Goal: Information Seeking & Learning: Understand process/instructions

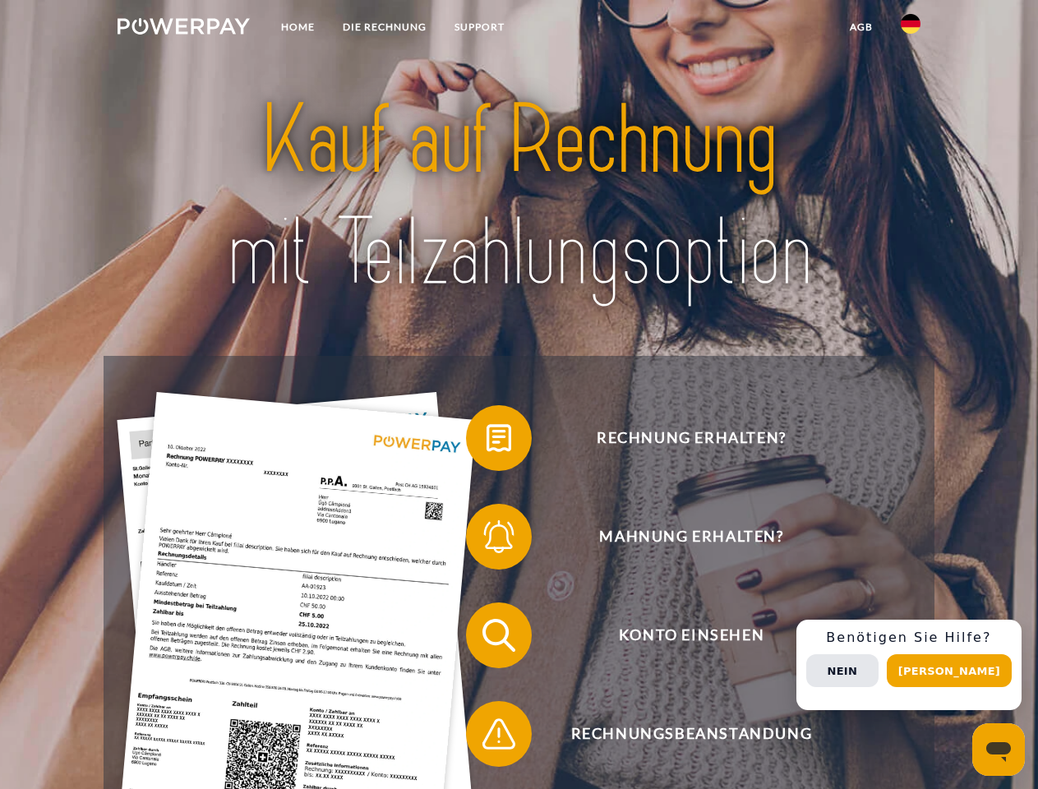
click at [183, 29] on img at bounding box center [184, 26] width 132 height 16
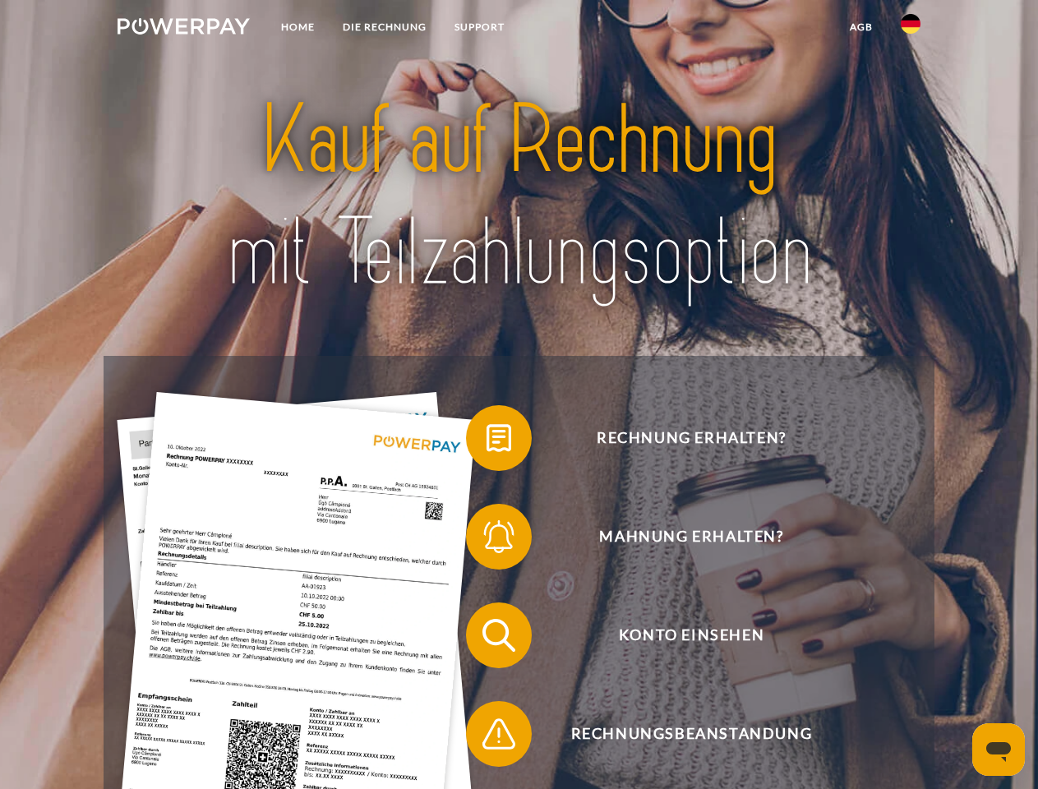
click at [911, 29] on img at bounding box center [911, 24] width 20 height 20
click at [861, 27] on link "agb" at bounding box center [861, 27] width 51 height 30
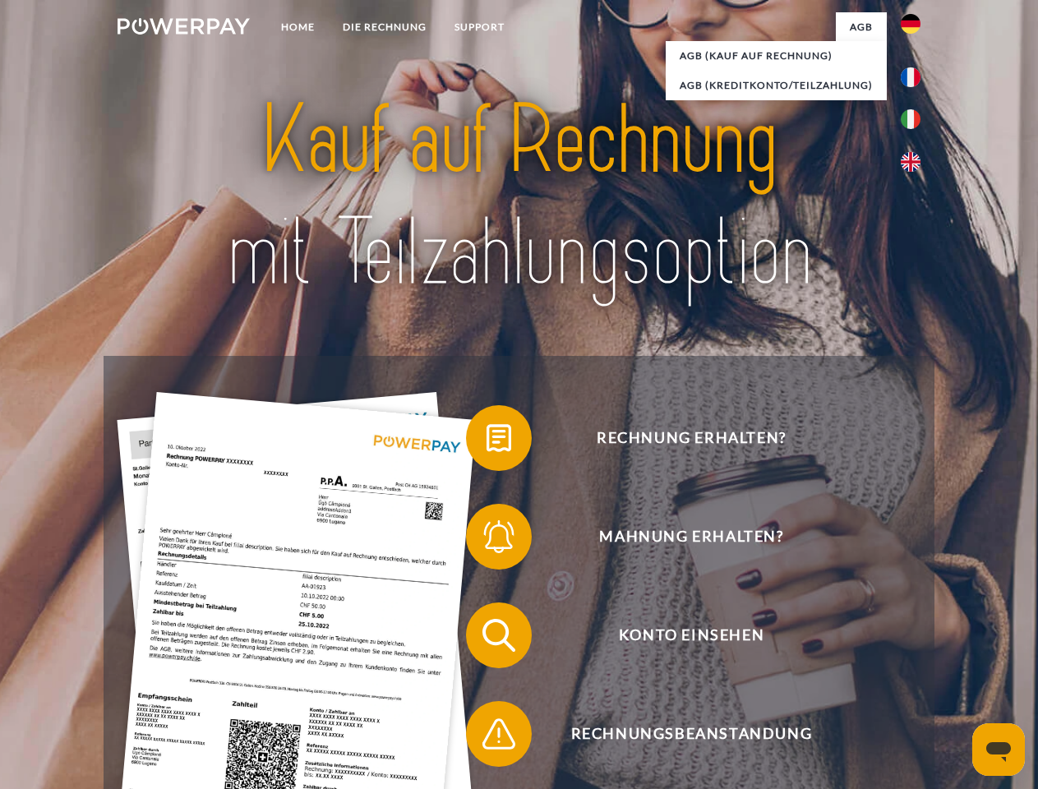
click at [487, 441] on span at bounding box center [474, 438] width 82 height 82
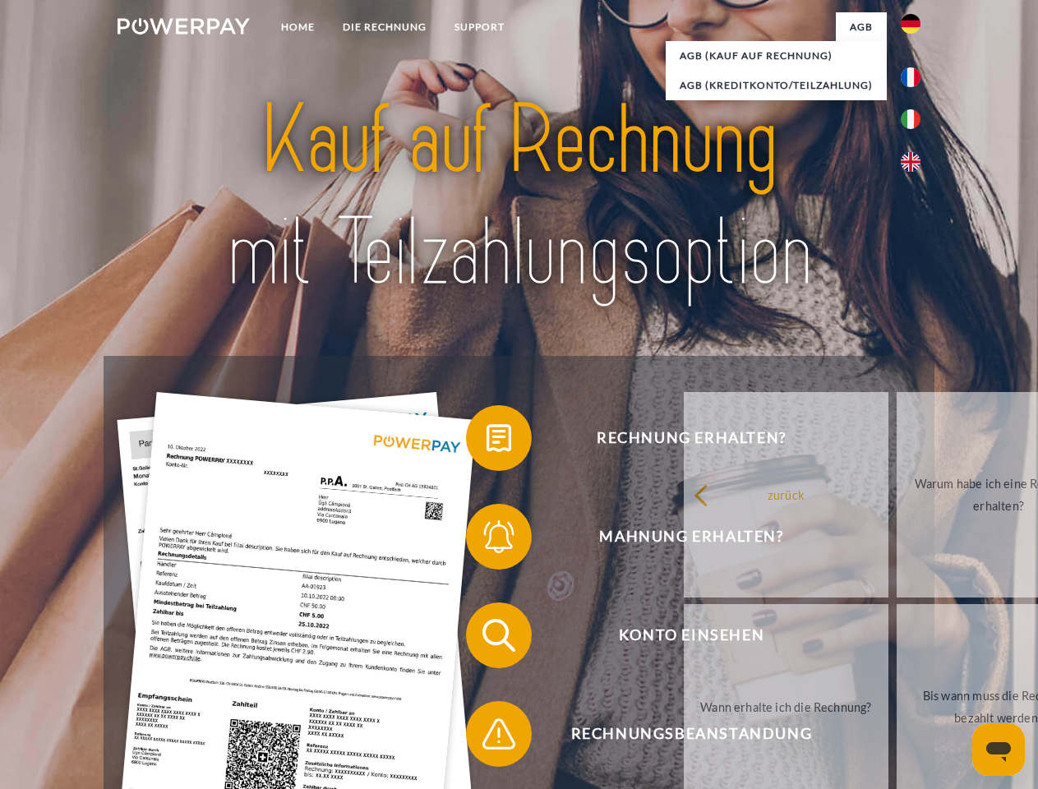
click at [487, 540] on span at bounding box center [474, 537] width 82 height 82
click at [897, 639] on link "Bis wann muss die Rechnung bezahlt werden?" at bounding box center [999, 706] width 205 height 205
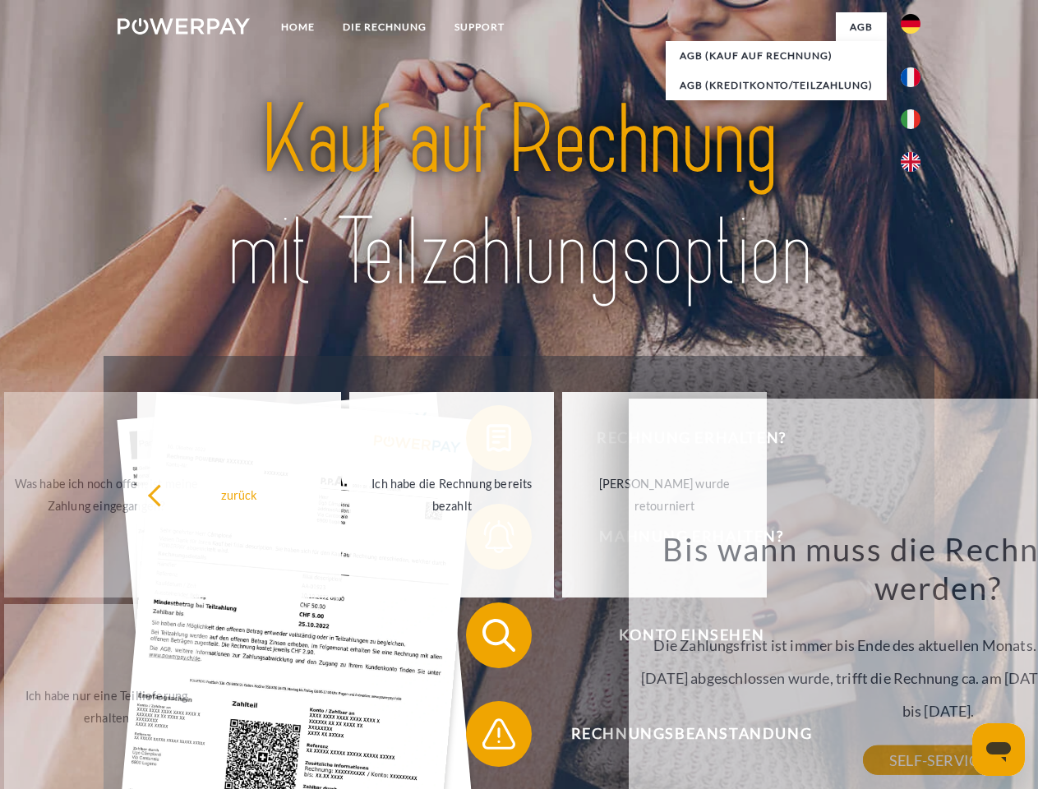
click at [487, 737] on span at bounding box center [474, 734] width 82 height 82
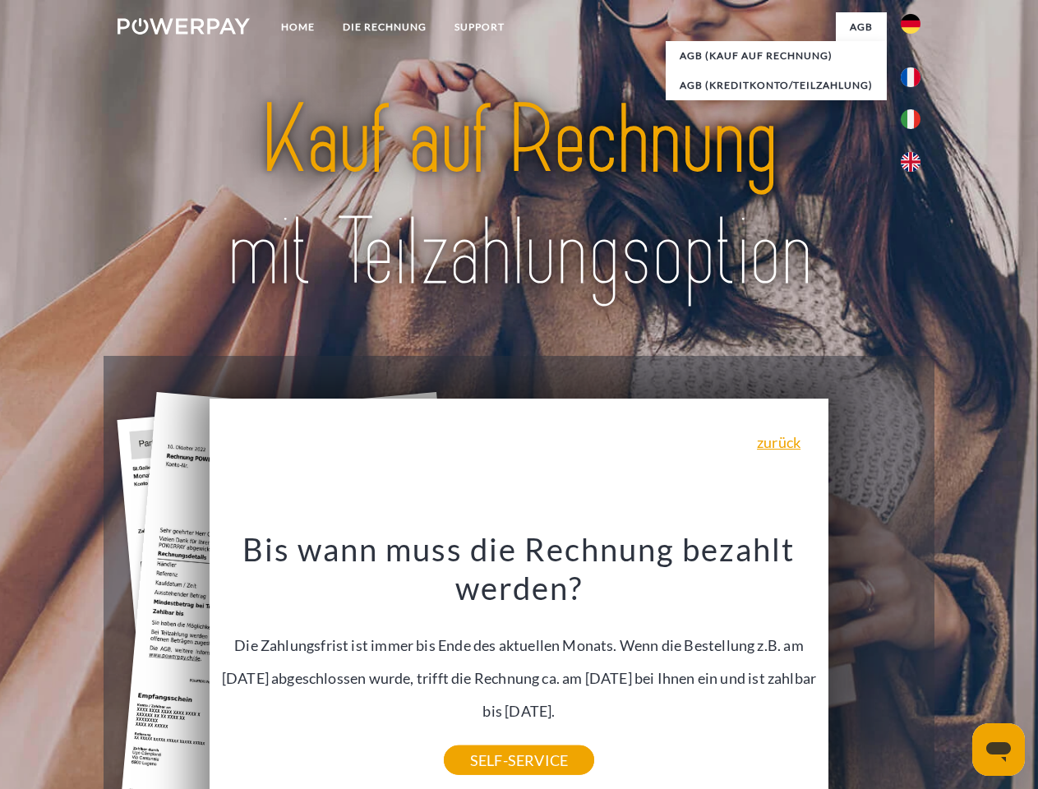
click at [915, 665] on div "Rechnung erhalten? Mahnung erhalten? Konto einsehen" at bounding box center [519, 685] width 830 height 658
click at [875, 668] on span "Konto einsehen" at bounding box center [691, 636] width 403 height 66
click at [955, 671] on header "Home DIE RECHNUNG SUPPORT" at bounding box center [519, 567] width 1038 height 1135
